Goal: Information Seeking & Learning: Find specific page/section

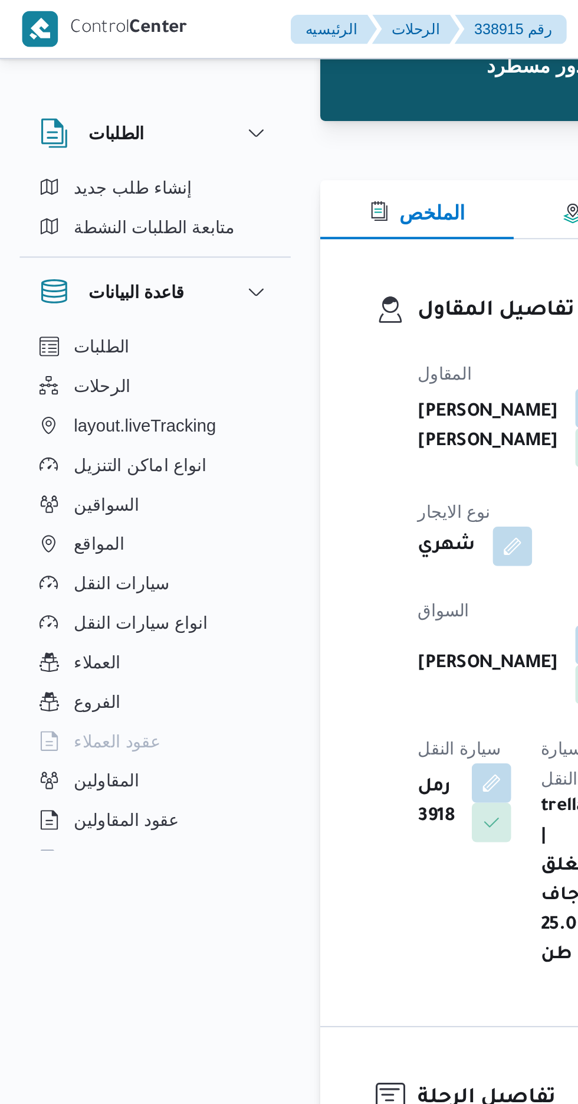
scroll to position [99, 0]
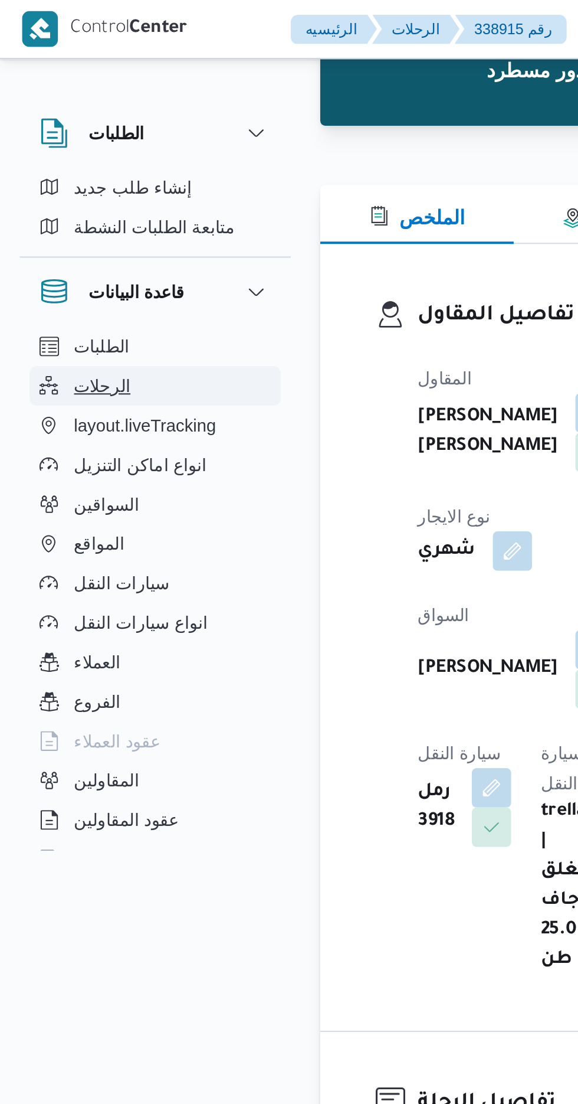
click at [41, 178] on span "الرحلات" at bounding box center [48, 185] width 27 height 14
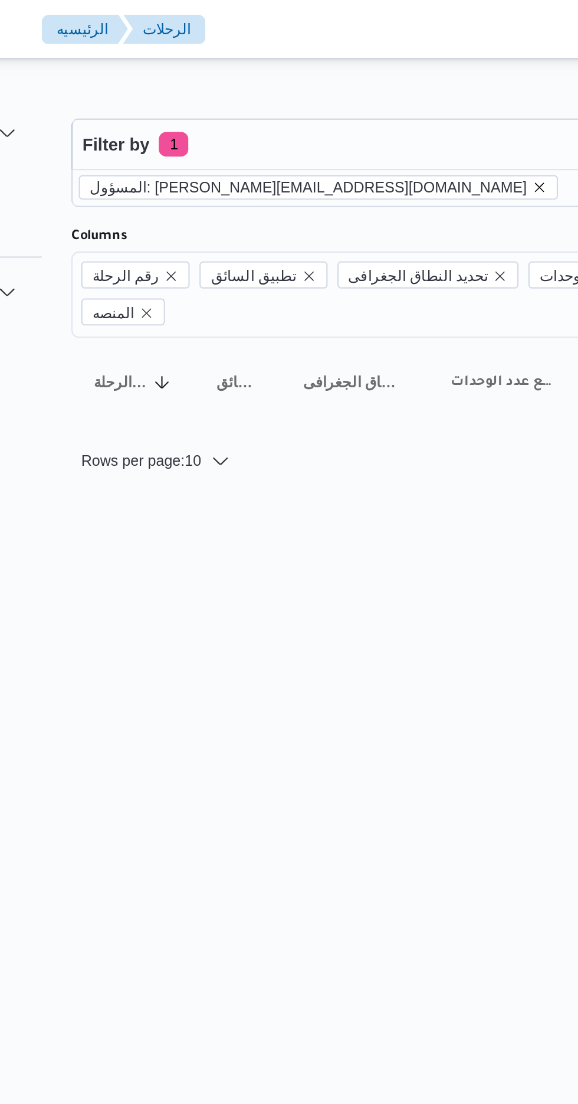
click at [375, 89] on icon "remove selected entity" at bounding box center [377, 89] width 5 height 5
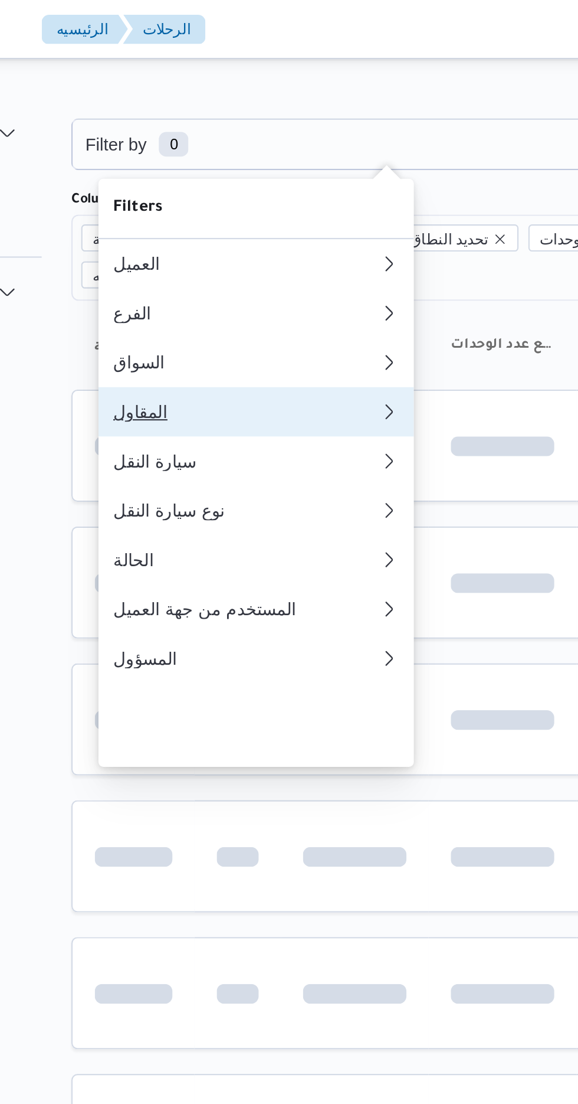
click at [237, 202] on div "المقاول" at bounding box center [238, 196] width 128 height 9
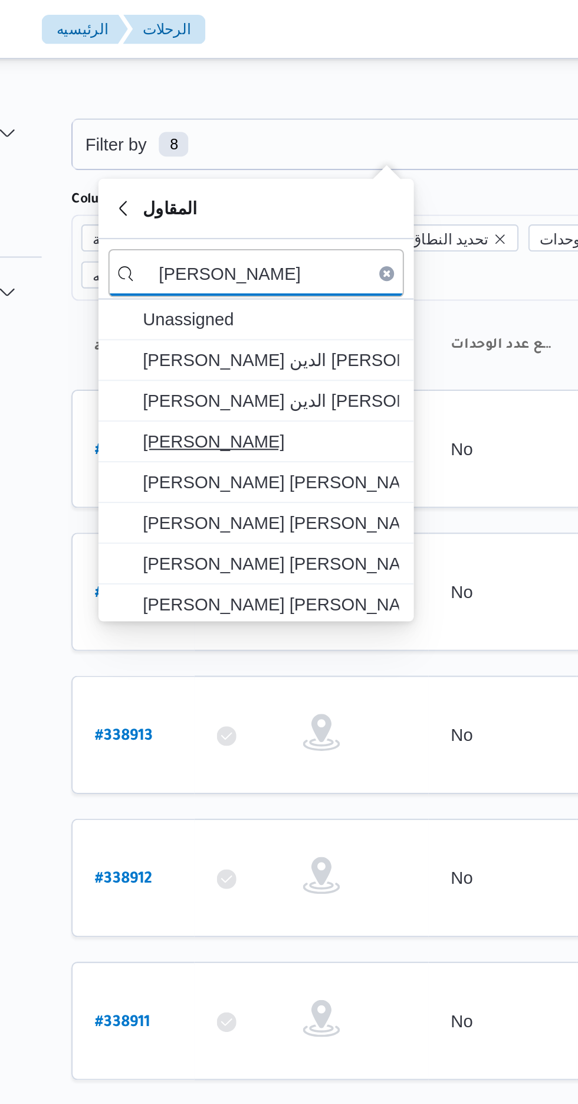
type input "[PERSON_NAME]"
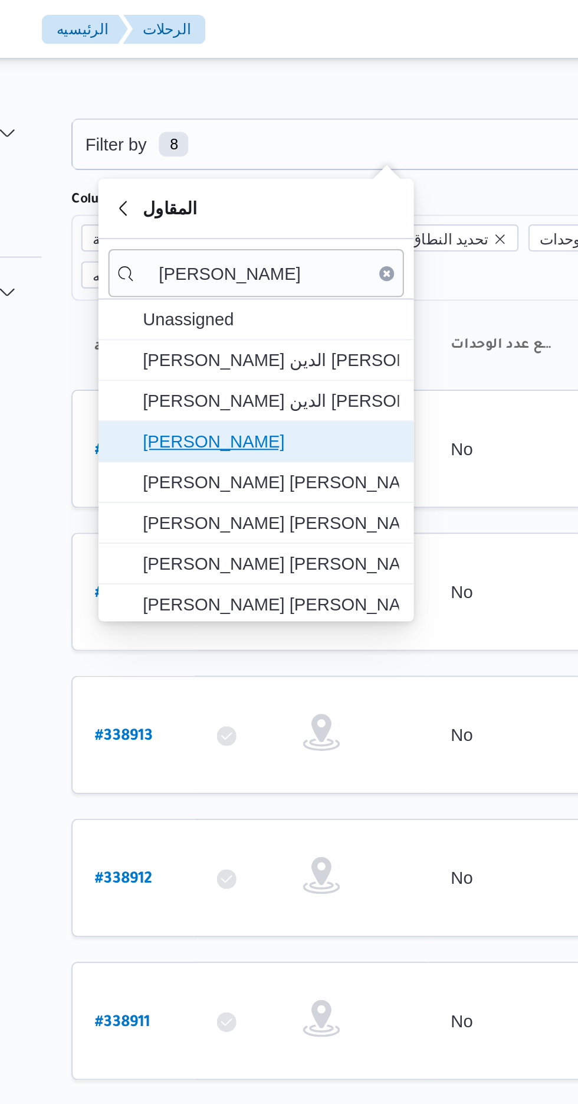
click at [273, 208] on span "[PERSON_NAME]" at bounding box center [249, 211] width 123 height 14
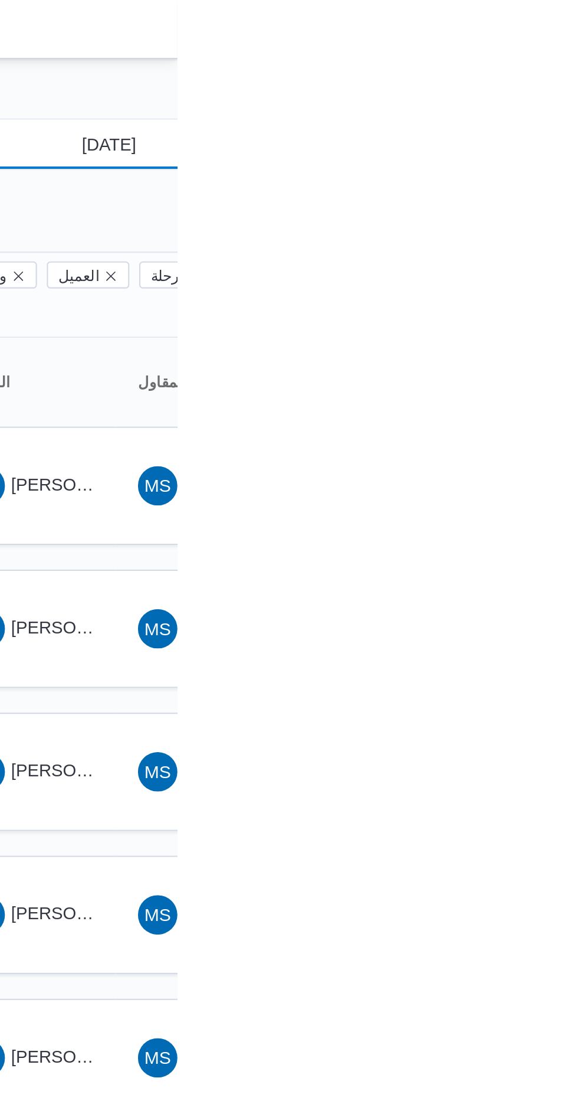
click at [557, 69] on input "[DATE]" at bounding box center [537, 69] width 134 height 24
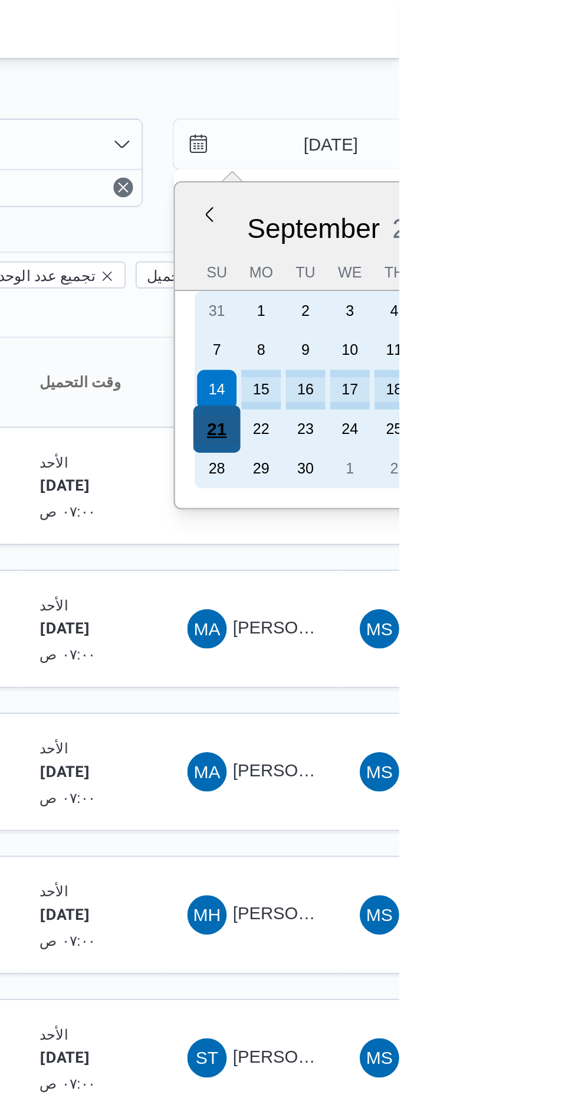
click at [499, 197] on div "21" at bounding box center [491, 205] width 22 height 22
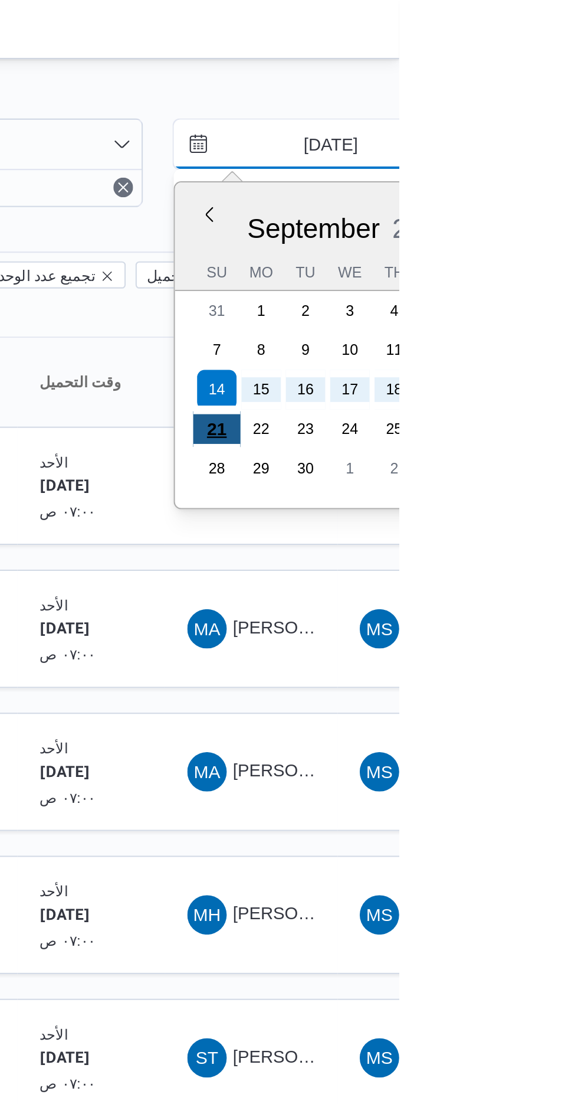
type input "[DATE]"
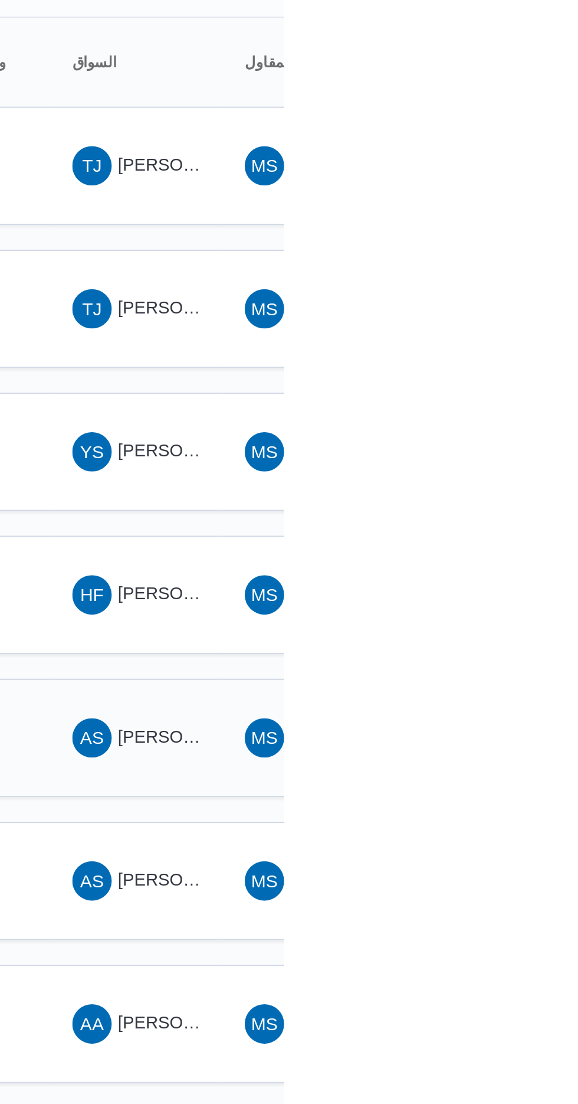
click at [514, 501] on span "[PERSON_NAME]" at bounding box center [533, 505] width 68 height 9
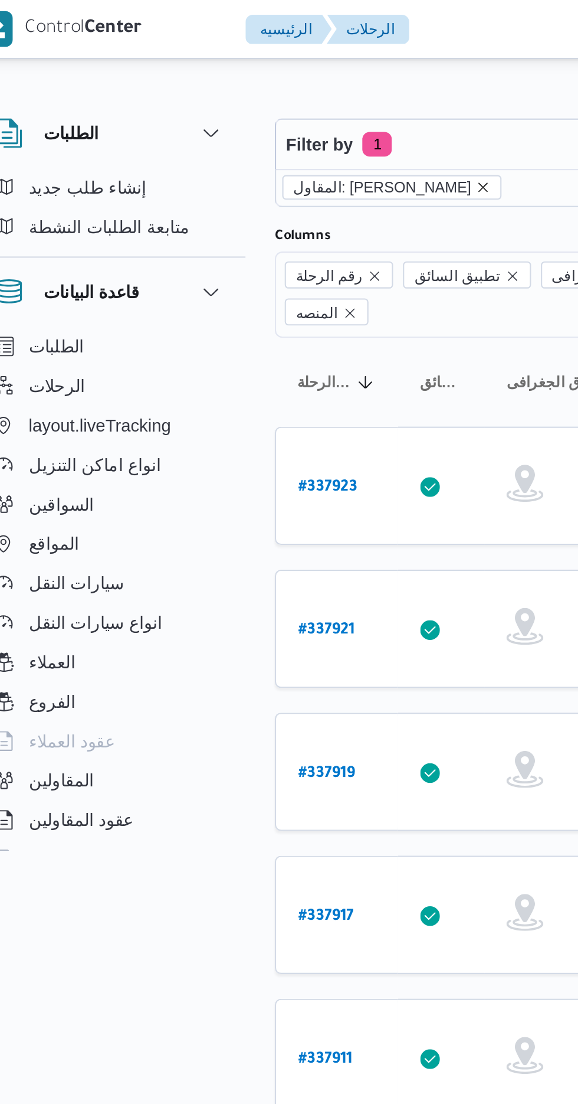
click at [257, 91] on icon "remove selected entity" at bounding box center [253, 89] width 7 height 7
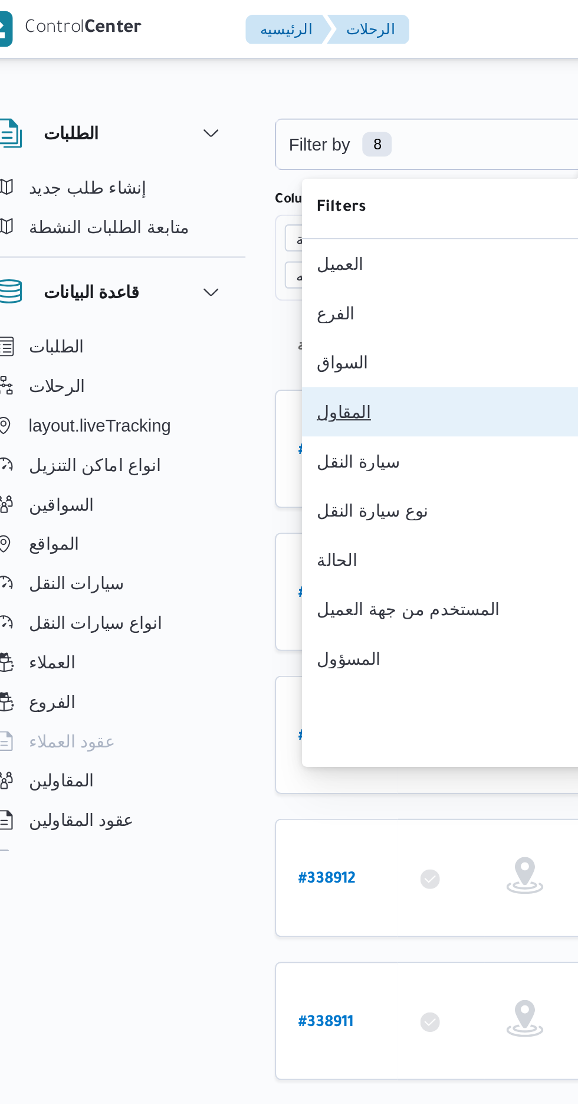
click at [225, 202] on div "المقاول" at bounding box center [235, 196] width 123 height 9
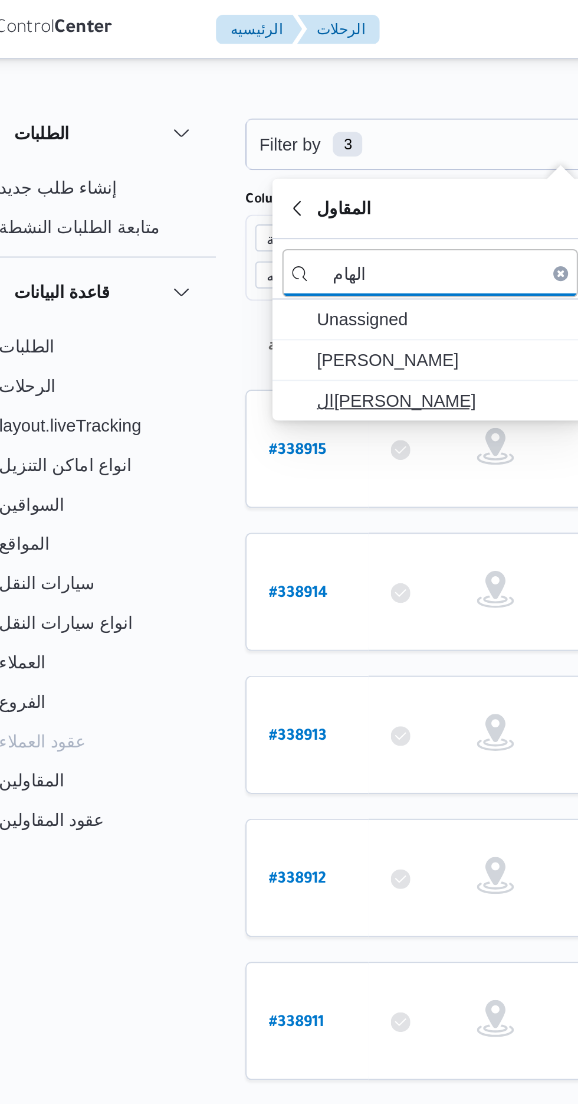
type input "الهام"
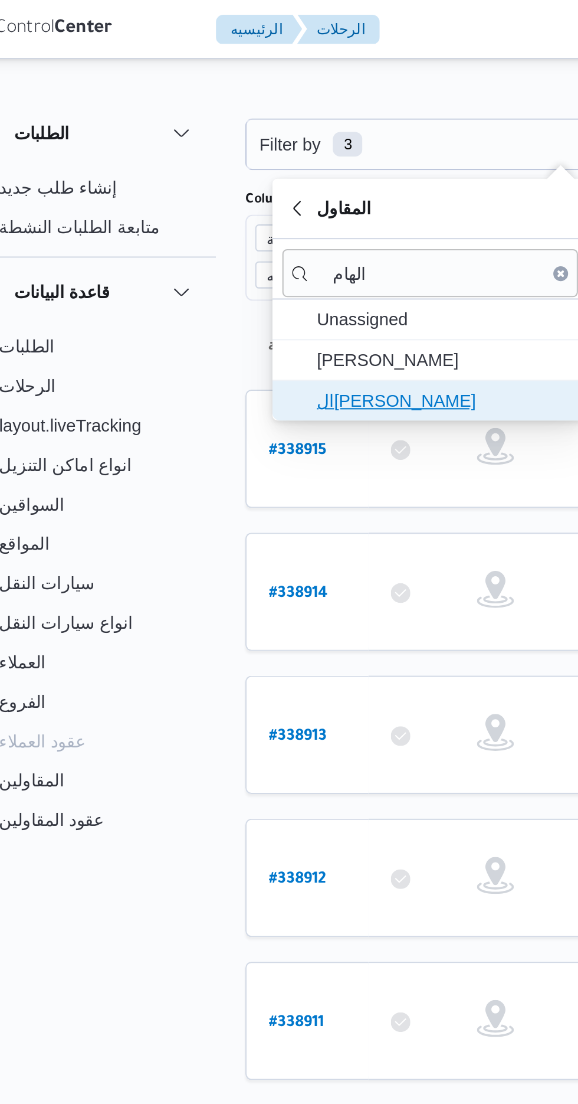
click at [260, 189] on span "ال[PERSON_NAME]" at bounding box center [249, 192] width 123 height 14
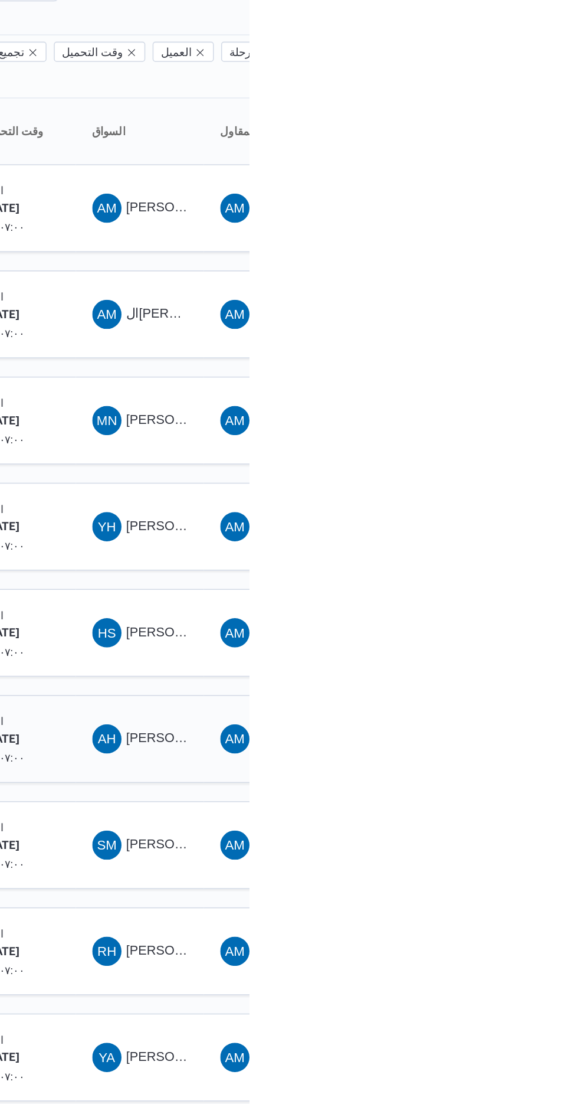
click at [521, 570] on span "[PERSON_NAME] [PERSON_NAME]" at bounding box center [568, 574] width 138 height 9
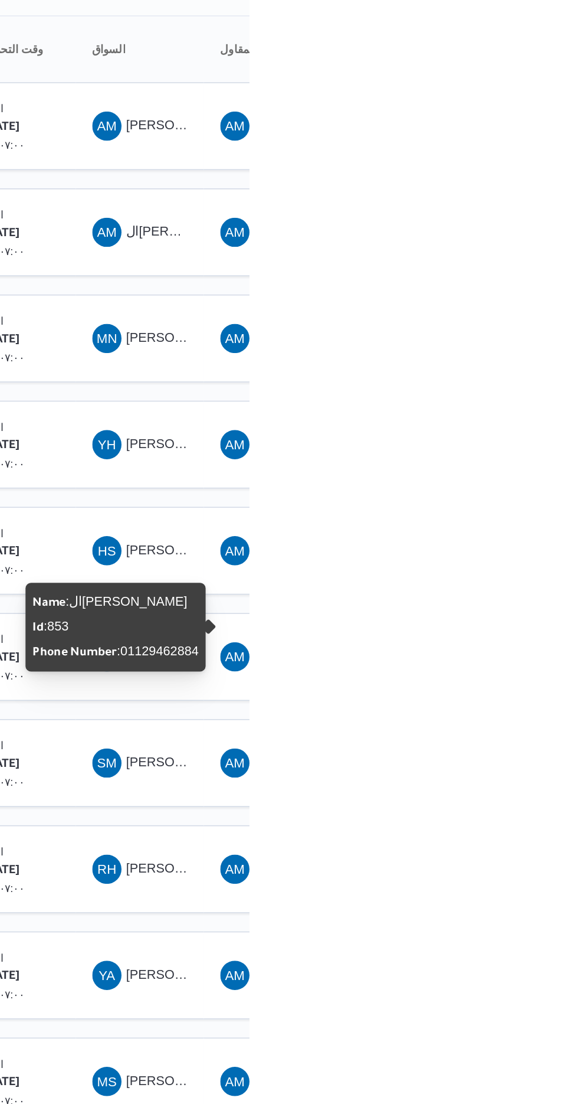
click at [500, 563] on div "Name : ال[PERSON_NAME] : 853 Phone Number : [PHONE_NUMBER]" at bounding box center [492, 556] width 107 height 48
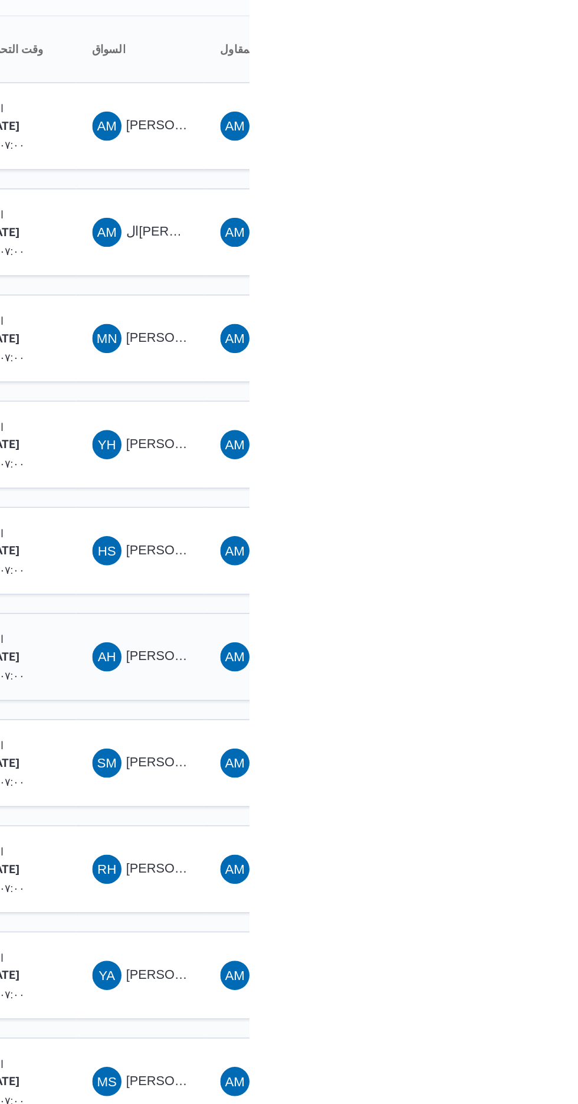
click at [509, 566] on span "AH [PERSON_NAME] [PERSON_NAME]" at bounding box center [507, 575] width 61 height 19
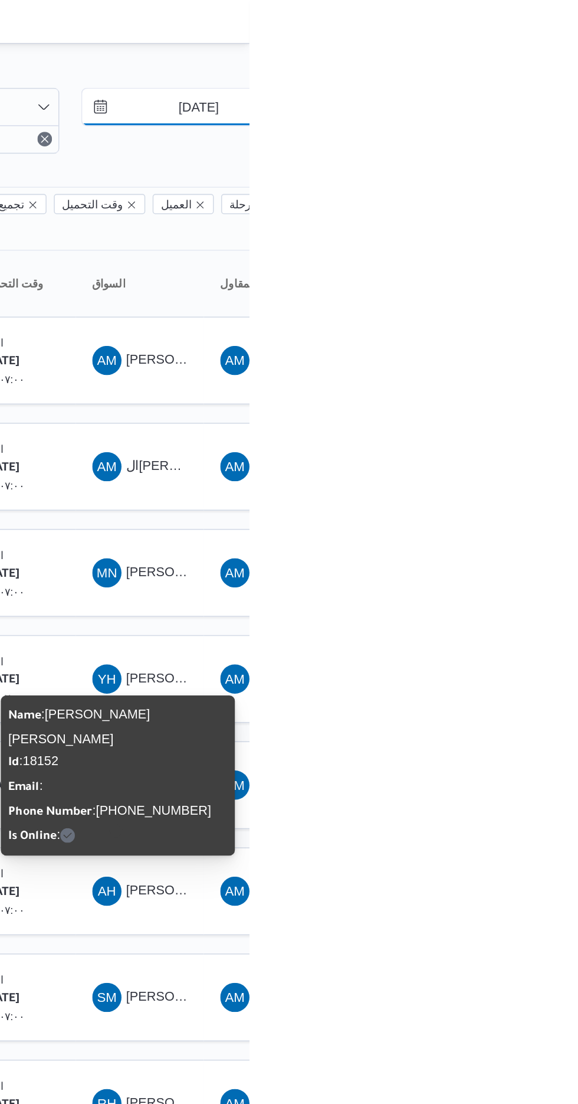
click at [542, 70] on input "[DATE]" at bounding box center [537, 69] width 134 height 24
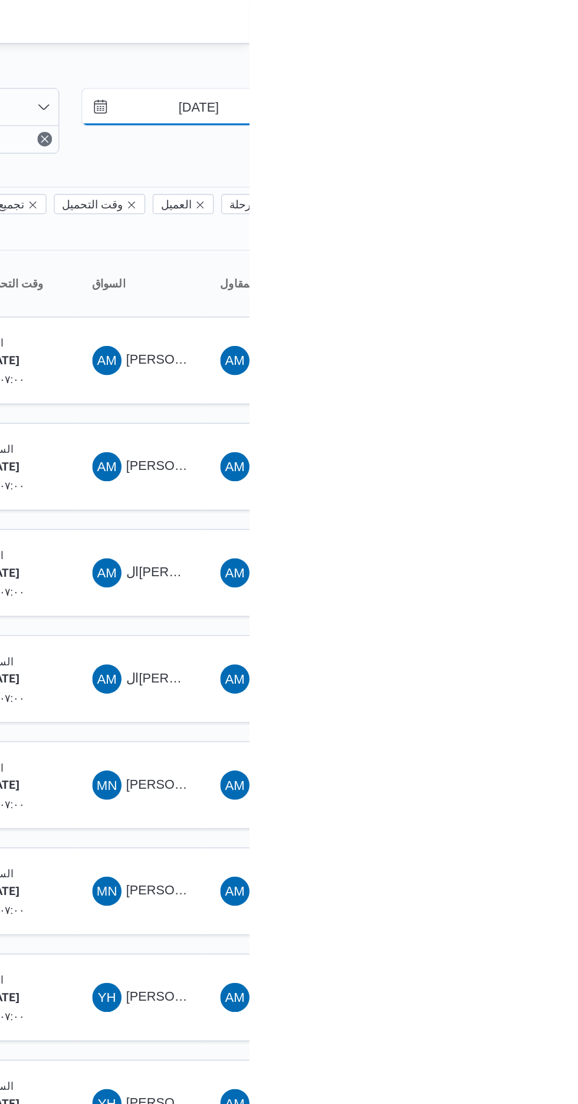
click at [541, 71] on input "[DATE]" at bounding box center [537, 69] width 134 height 24
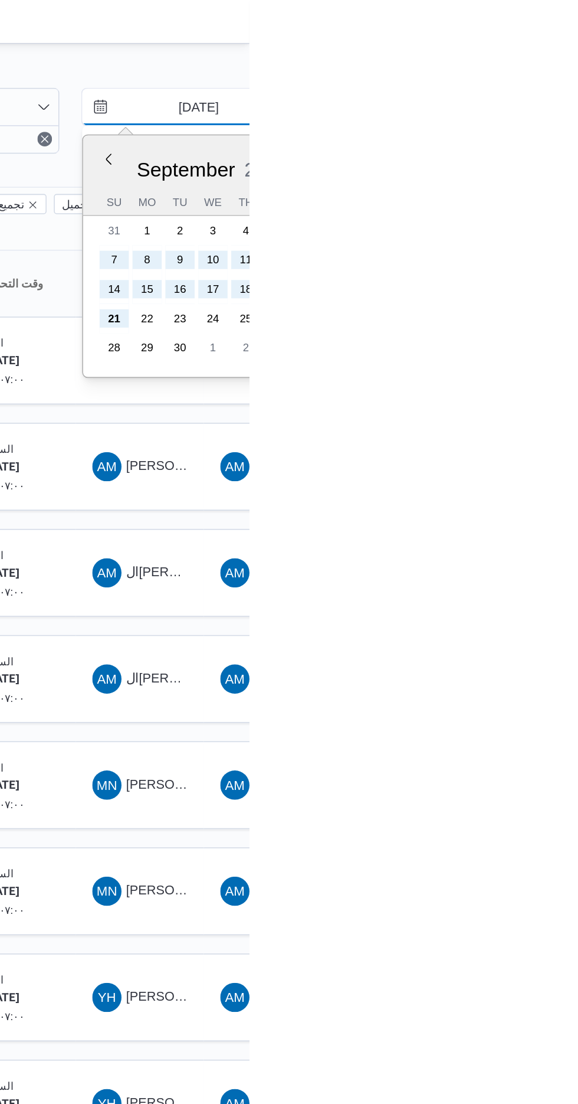
type input "[DATE]"
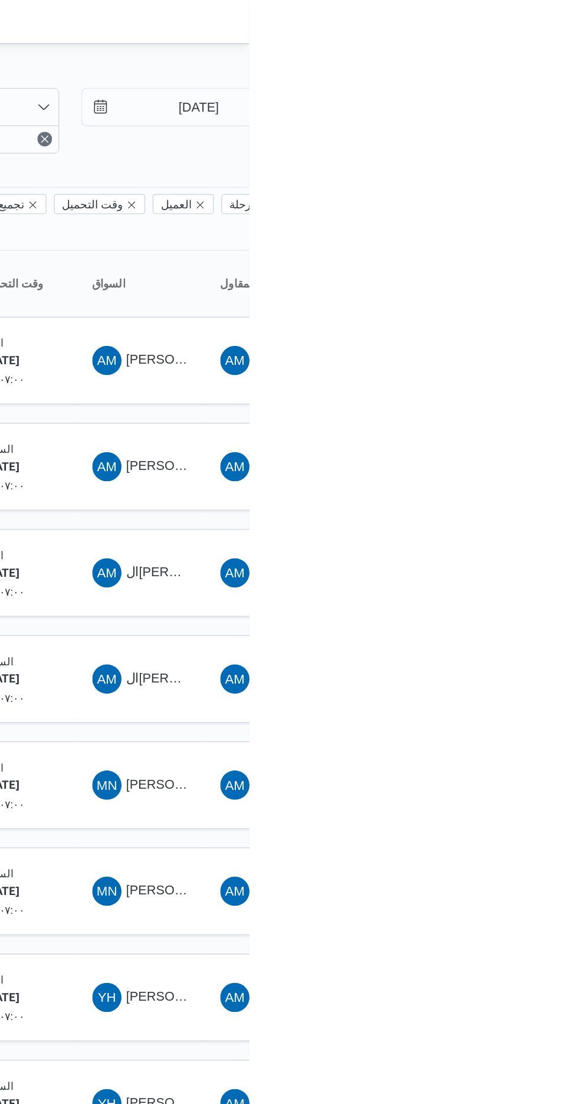
type input "[DATE]"
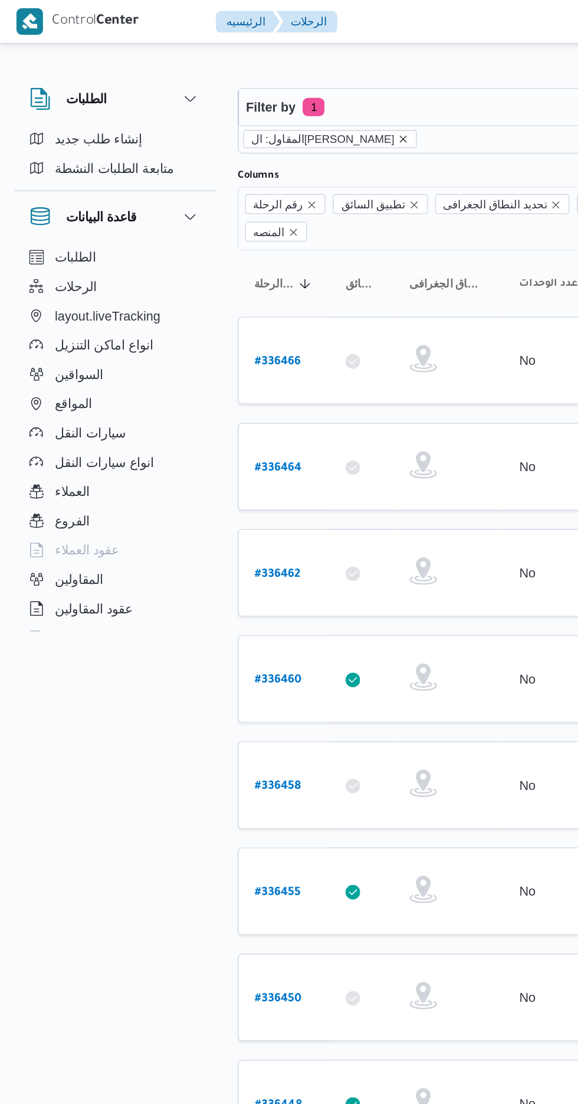
click at [259, 89] on icon "remove selected entity" at bounding box center [261, 89] width 5 height 5
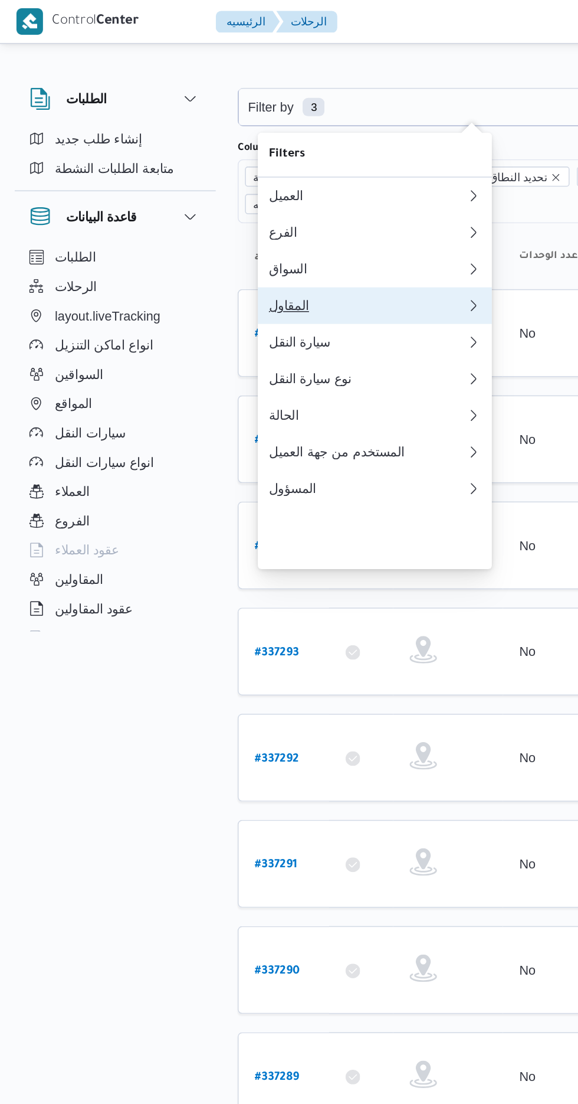
click at [230, 202] on div "المقاول" at bounding box center [235, 196] width 123 height 9
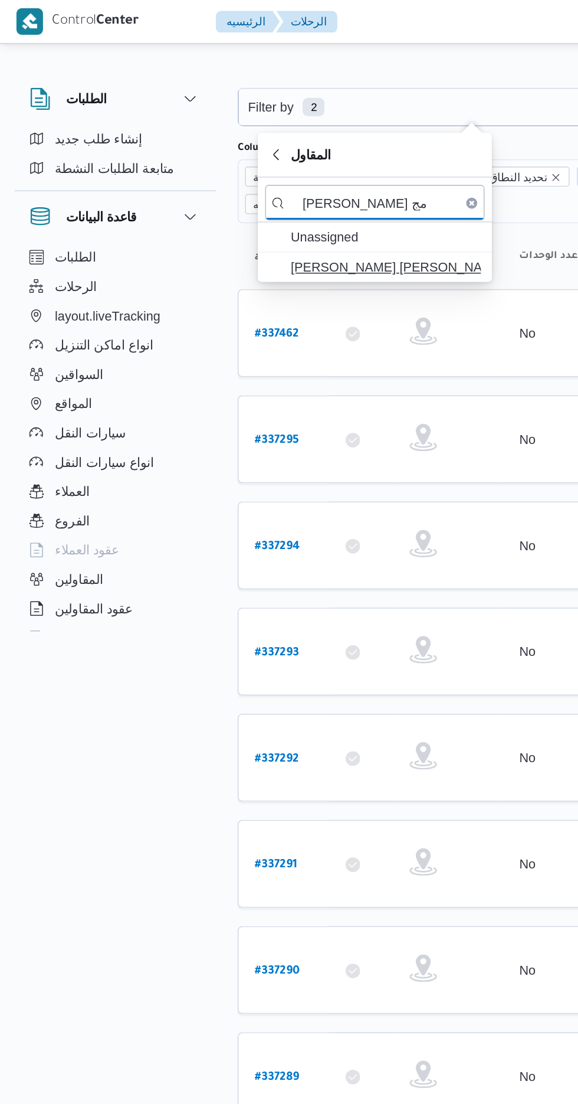
type input "[PERSON_NAME] مج"
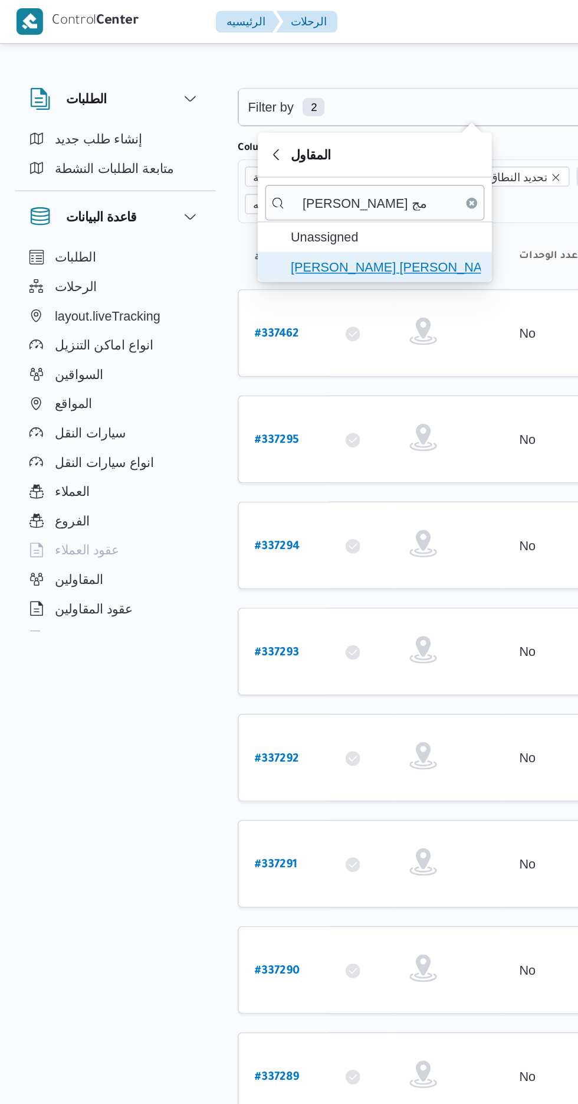
click at [274, 171] on span "[PERSON_NAME] [PERSON_NAME]" at bounding box center [249, 172] width 123 height 14
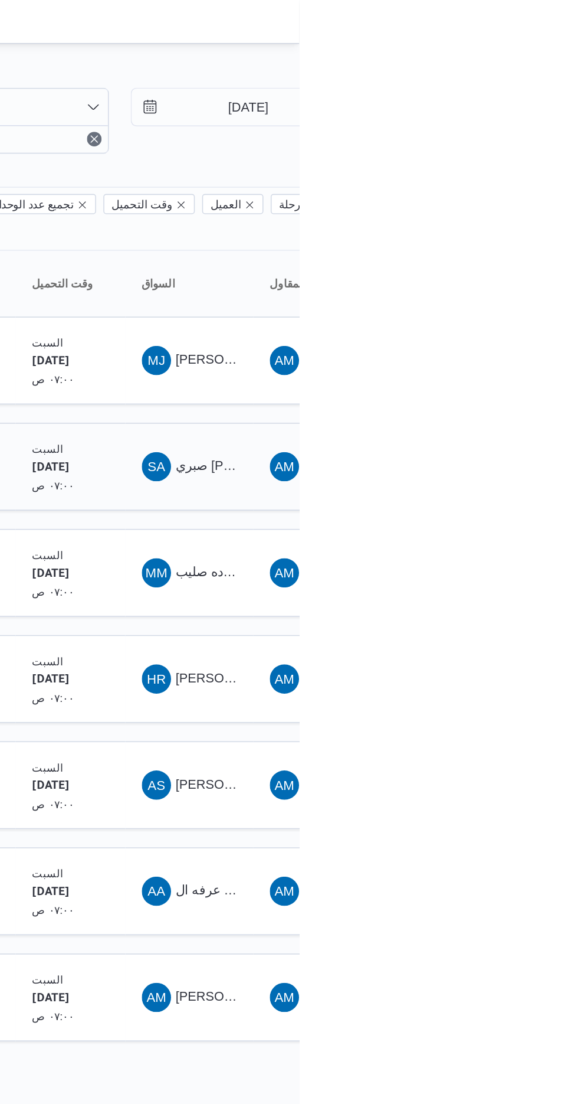
click at [510, 296] on span "صبري [PERSON_NAME]" at bounding box center [544, 300] width 91 height 9
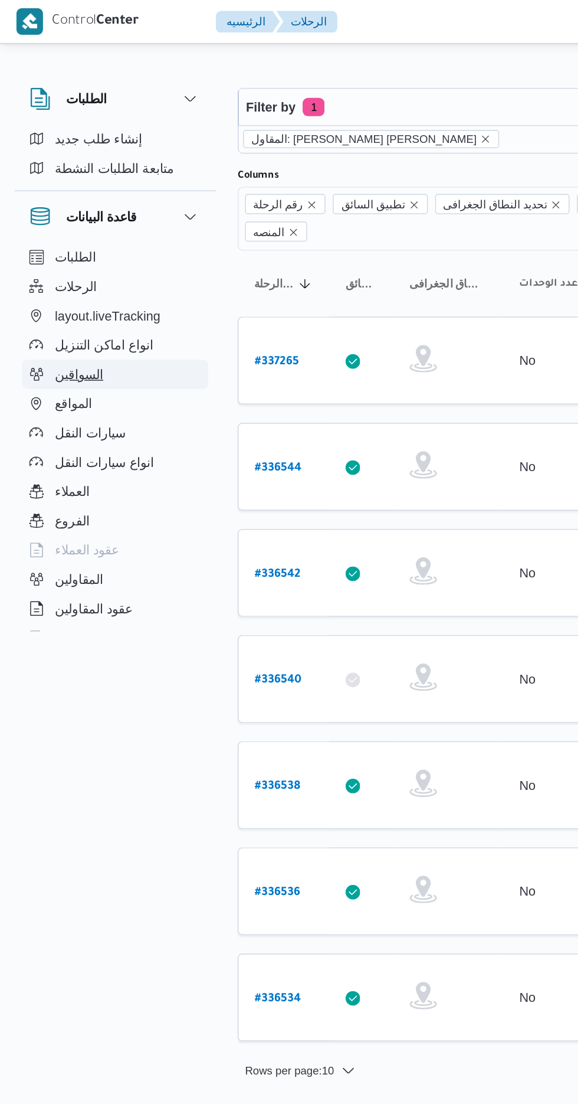
click at [59, 238] on span "السواقين" at bounding box center [50, 241] width 31 height 14
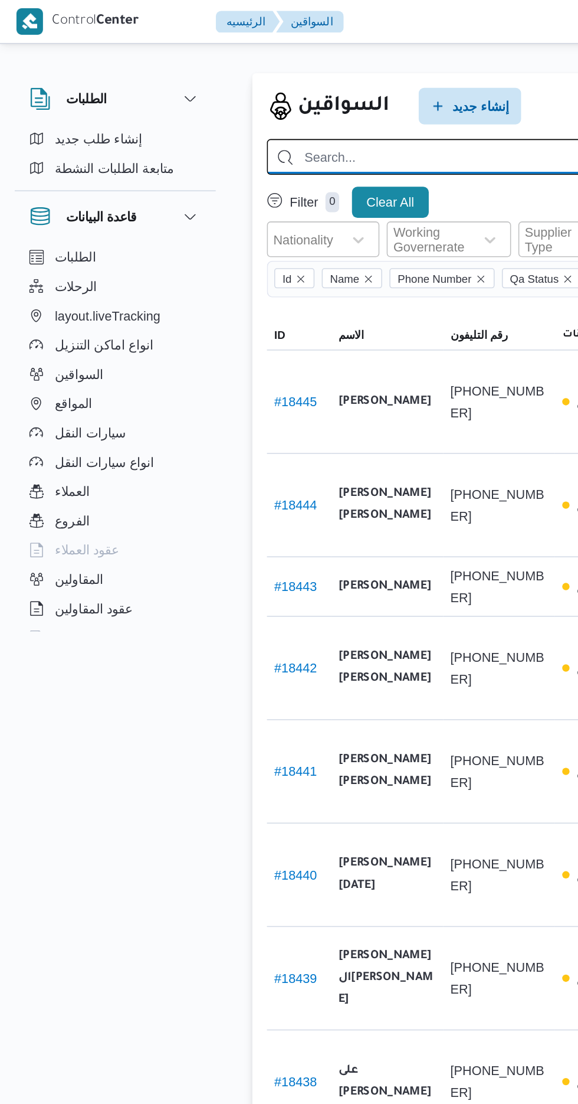
click at [285, 98] on input "search" at bounding box center [421, 101] width 498 height 23
type input "[PERSON_NAME]"
